Goal: Task Accomplishment & Management: Manage account settings

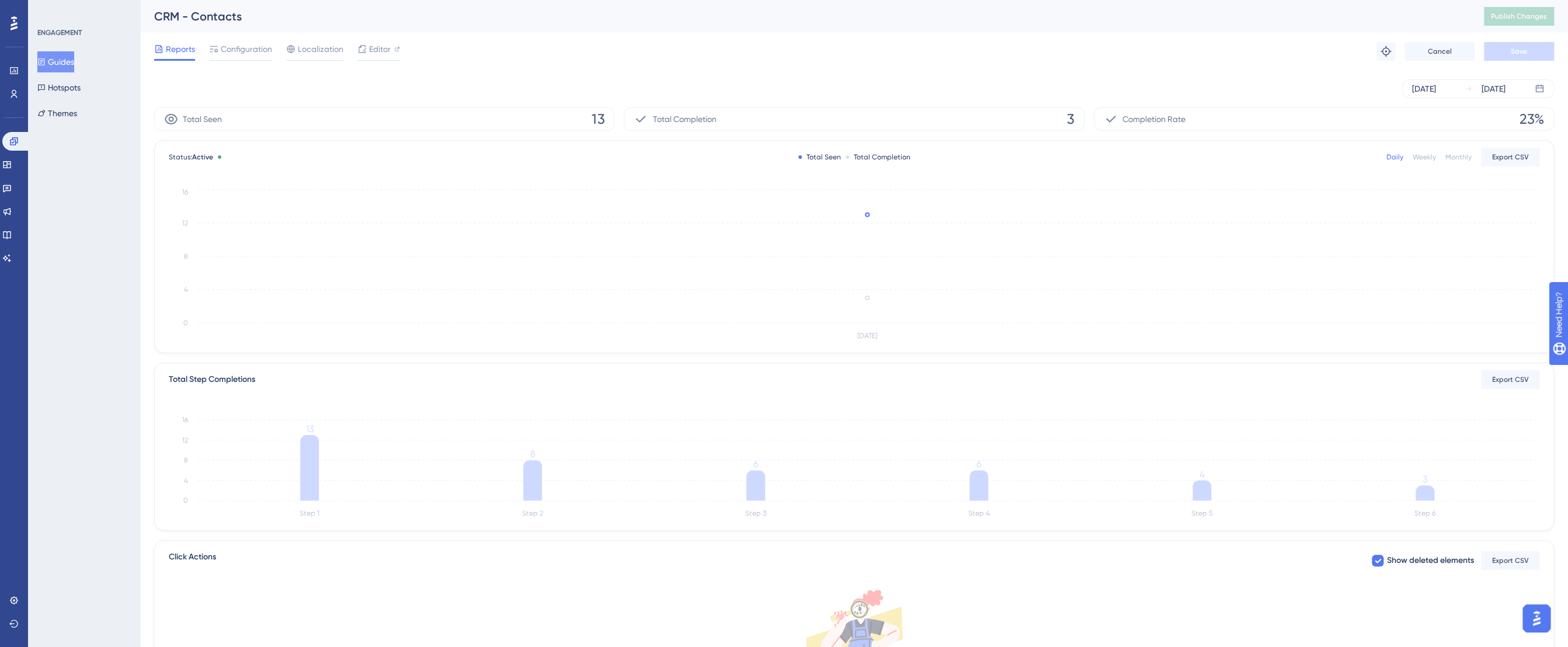
click at [18, 594] on div "Settings" at bounding box center [14, 600] width 10 height 18
click at [18, 603] on icon at bounding box center [14, 601] width 10 height 10
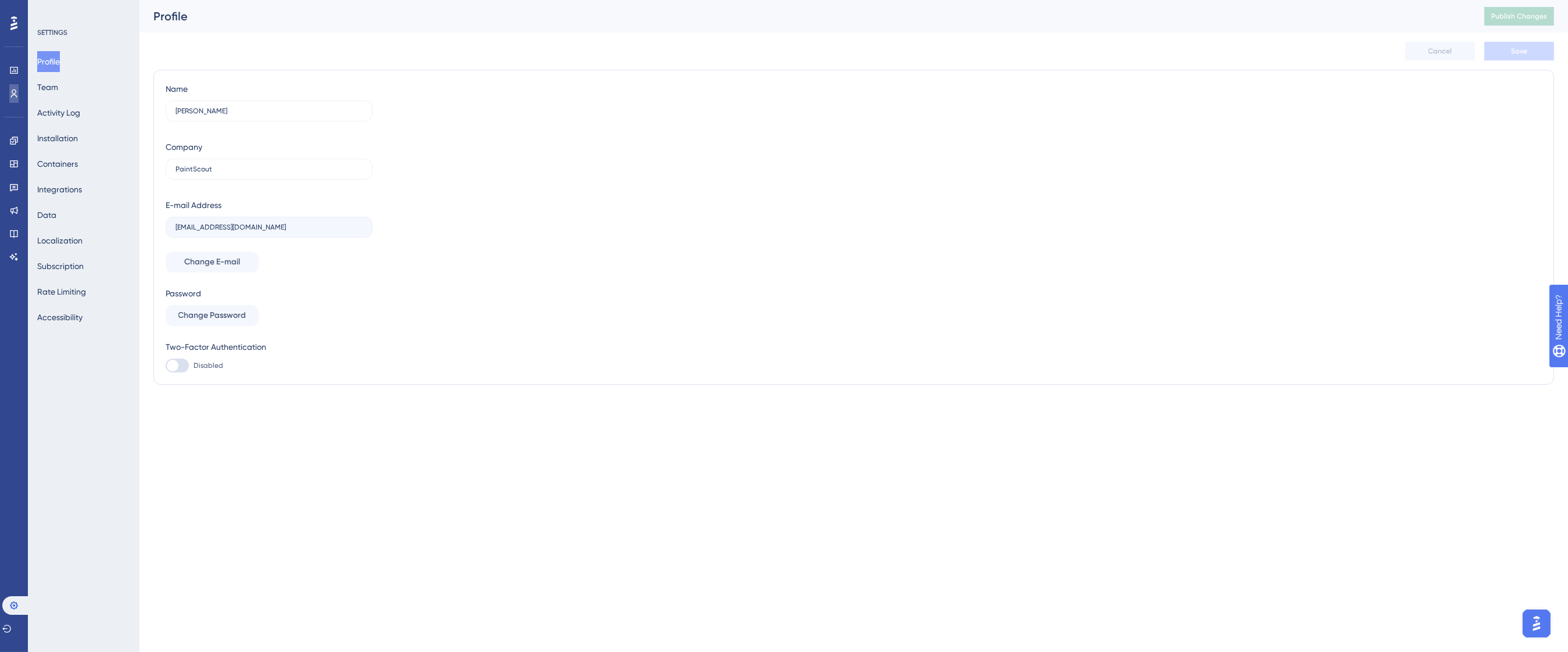
click at [17, 94] on icon at bounding box center [14, 94] width 10 height 10
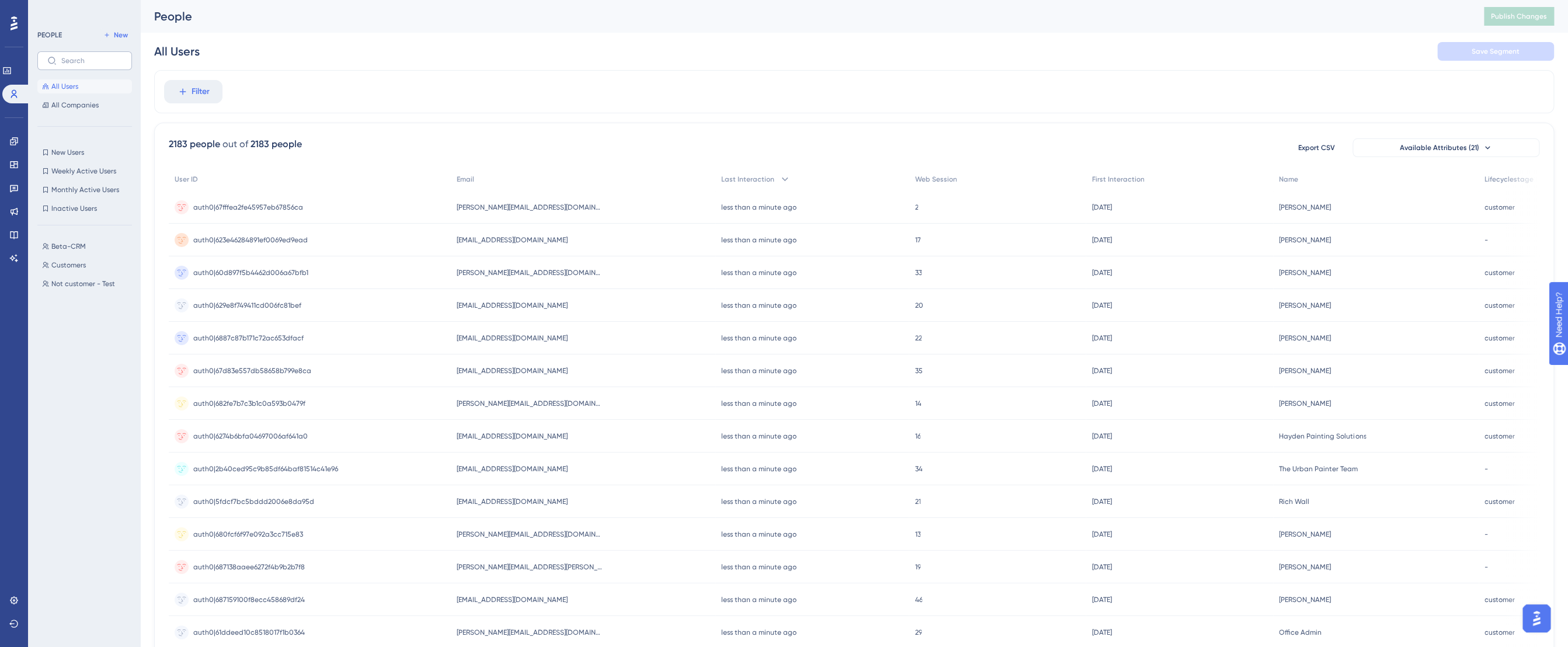
click at [92, 54] on label at bounding box center [85, 60] width 95 height 18
click at [92, 57] on input "text" at bounding box center [92, 61] width 61 height 8
click at [14, 599] on icon at bounding box center [14, 601] width 10 height 10
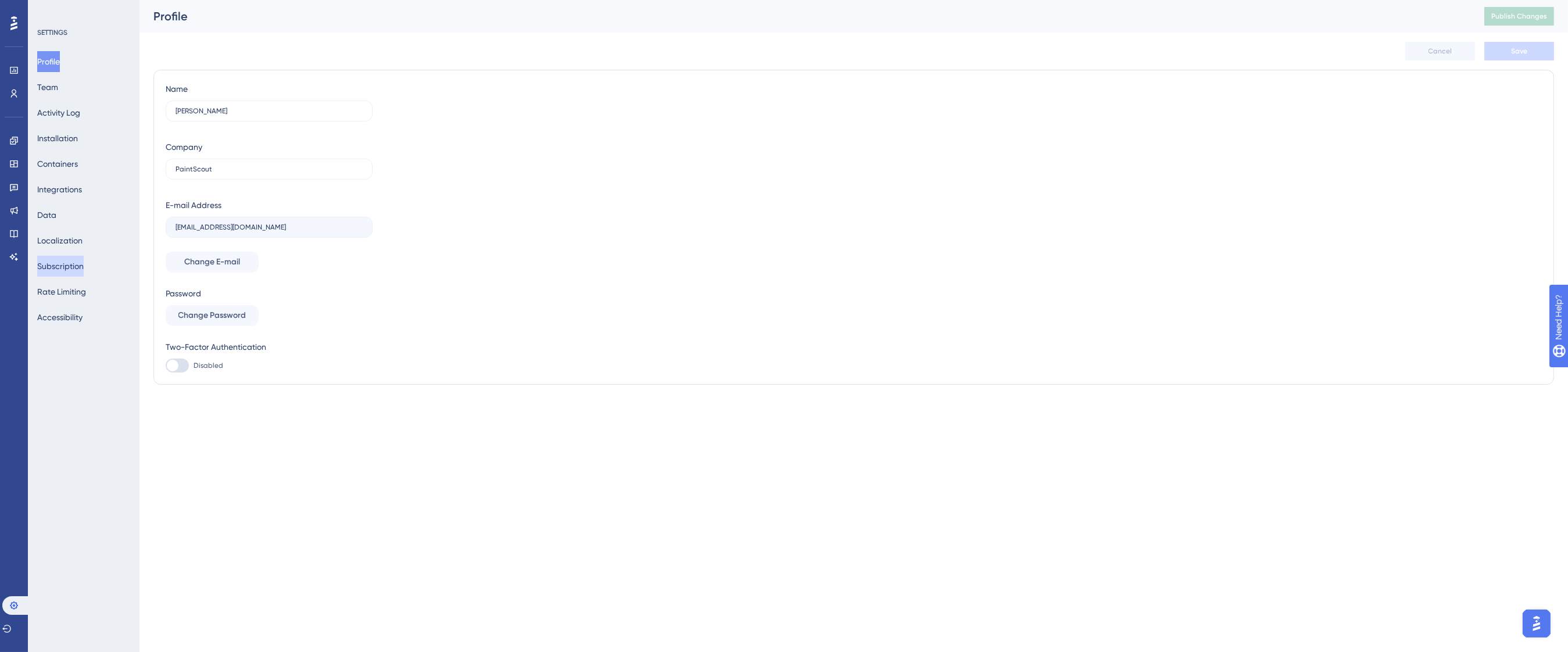
click at [76, 267] on button "Subscription" at bounding box center [60, 266] width 47 height 21
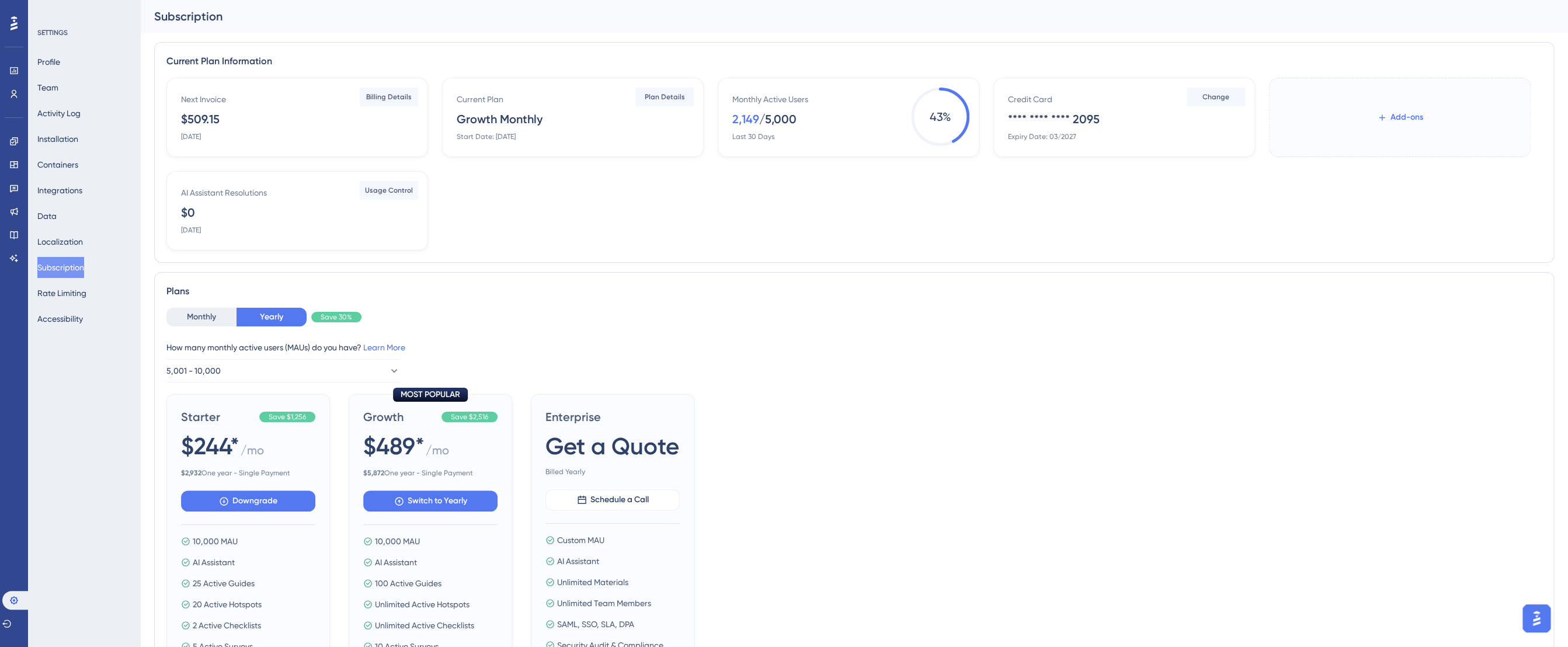
click at [1422, 121] on span "Add-ons" at bounding box center [1406, 117] width 33 height 14
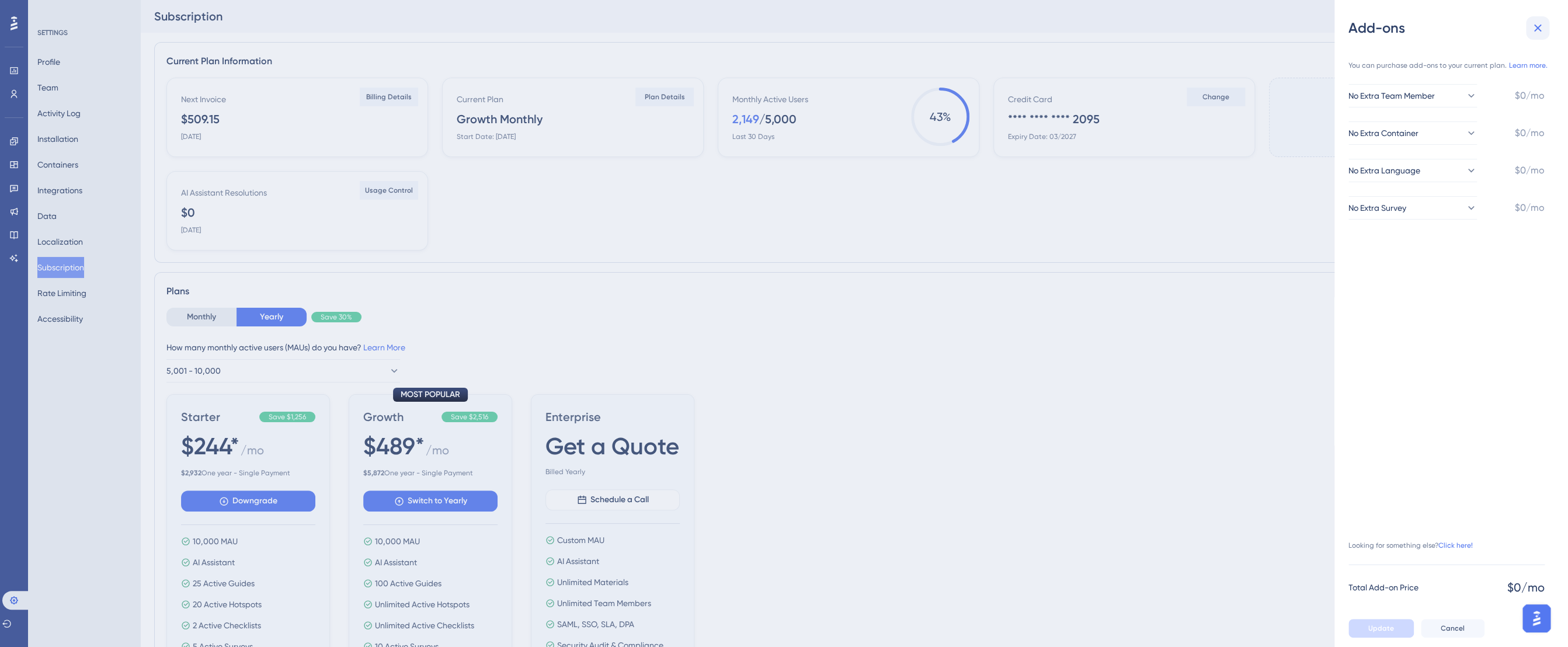
click at [1531, 21] on icon at bounding box center [1538, 28] width 14 height 14
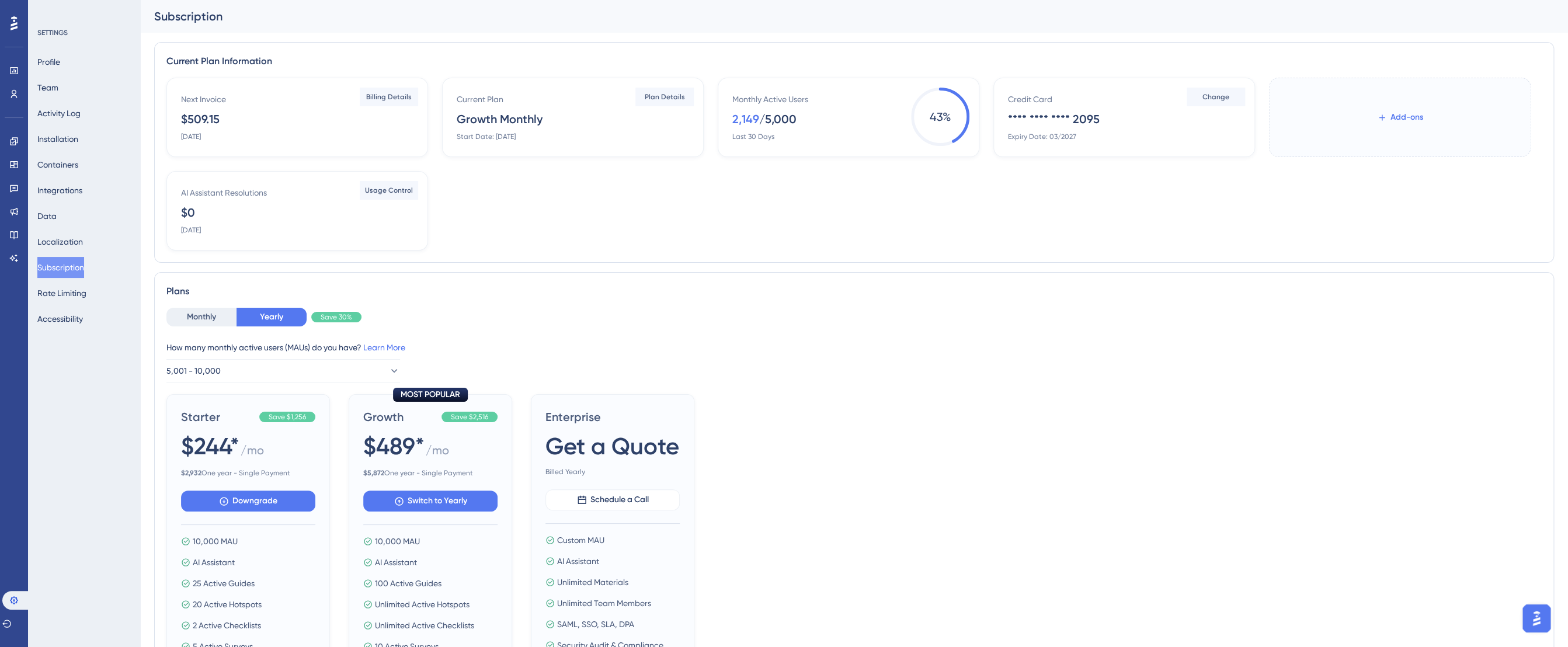
click at [1416, 124] on span "Add-ons" at bounding box center [1406, 117] width 33 height 14
